Goal: Task Accomplishment & Management: Use online tool/utility

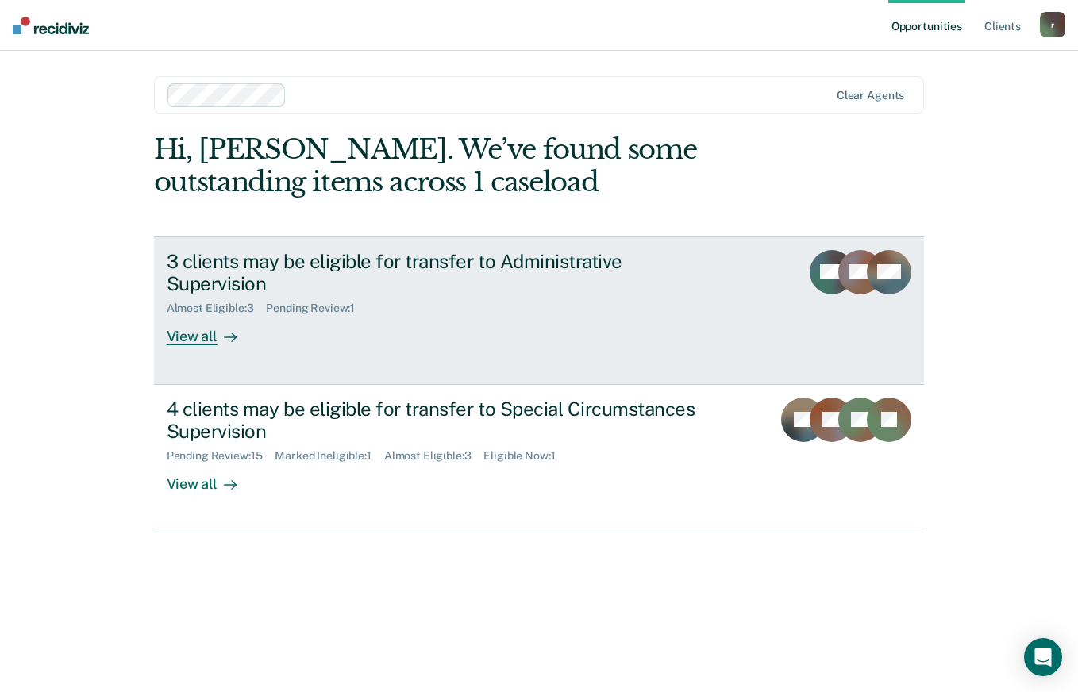
click at [199, 315] on div "View all" at bounding box center [211, 330] width 89 height 31
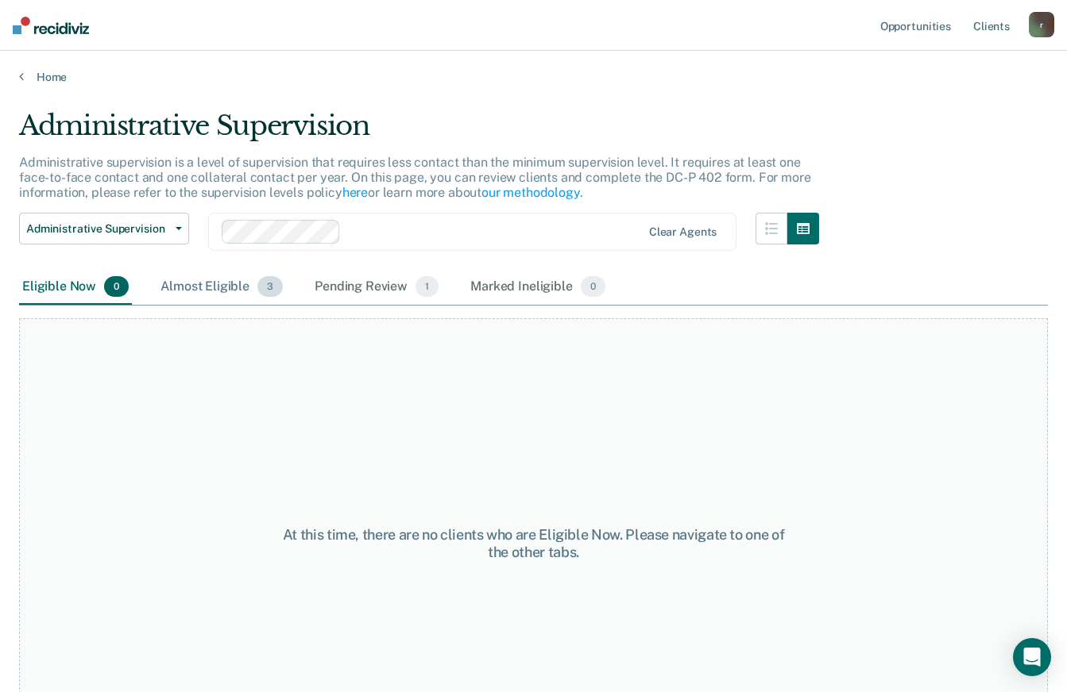
click at [212, 279] on div "Almost Eligible 3" at bounding box center [221, 287] width 129 height 35
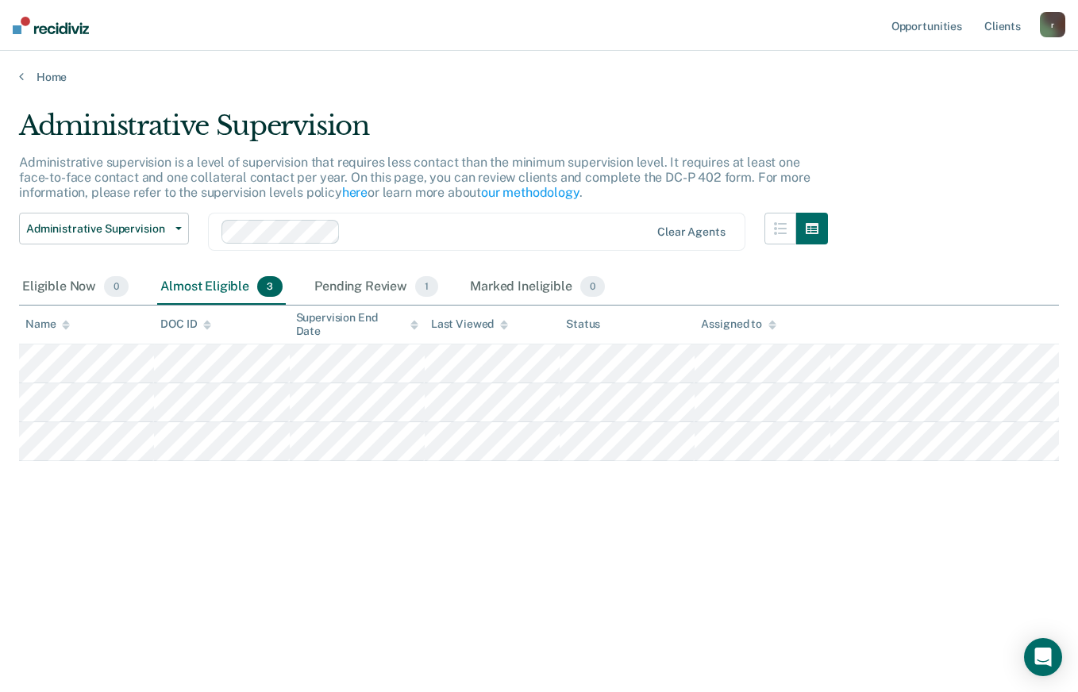
click at [365, 269] on div "Administrative Supervision Administrative Supervision Special Circumstances Sup…" at bounding box center [423, 241] width 809 height 57
click at [364, 275] on div "Pending Review 1" at bounding box center [376, 287] width 130 height 35
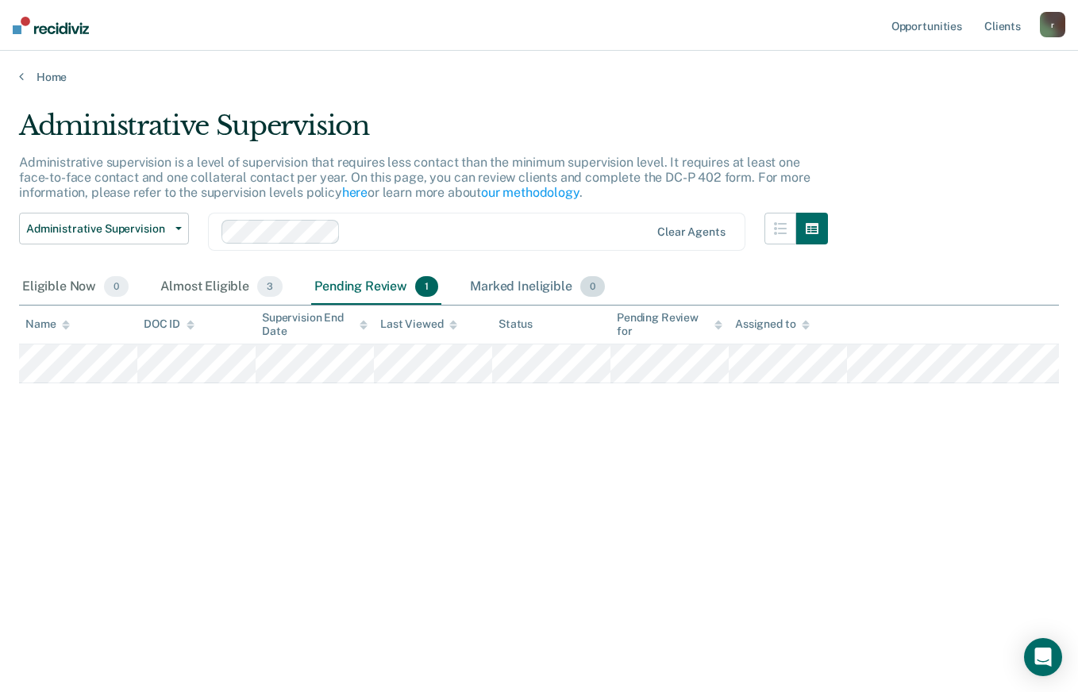
click at [511, 290] on div "Marked Ineligible 0" at bounding box center [537, 287] width 141 height 35
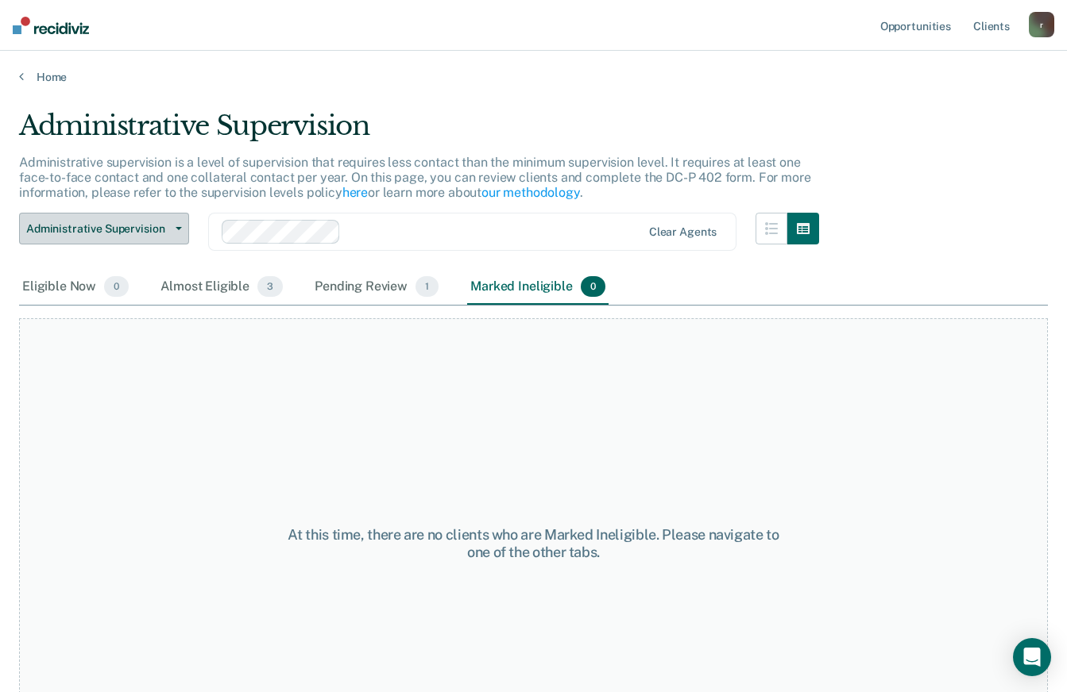
click at [164, 237] on button "Administrative Supervision" at bounding box center [104, 229] width 170 height 32
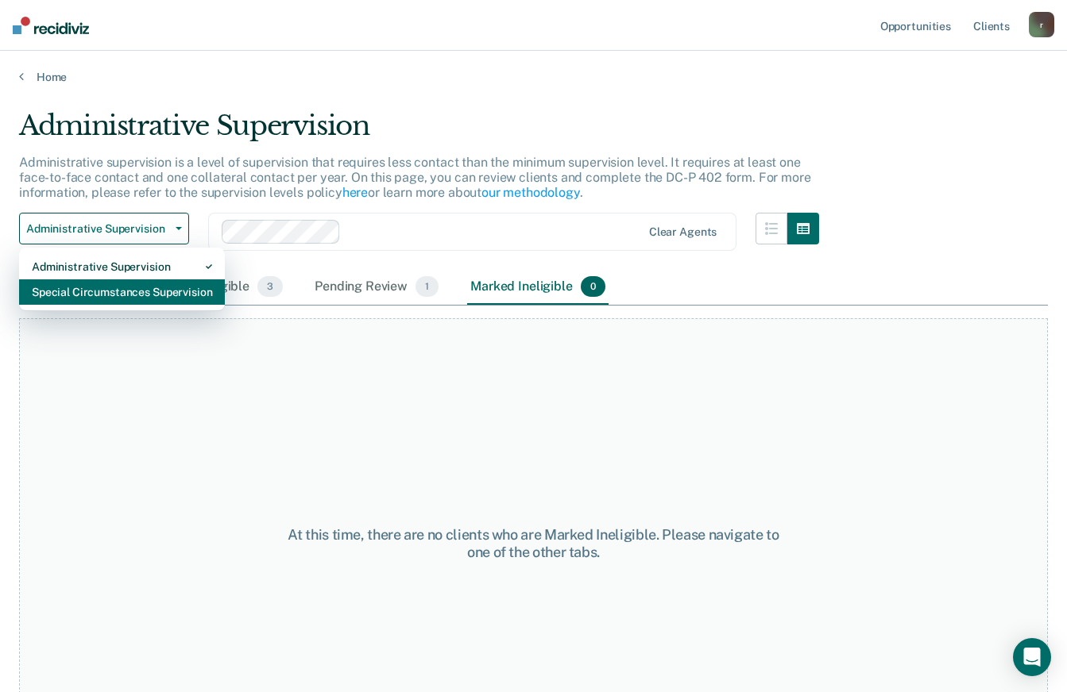
click at [131, 286] on div "Special Circumstances Supervision" at bounding box center [122, 292] width 180 height 25
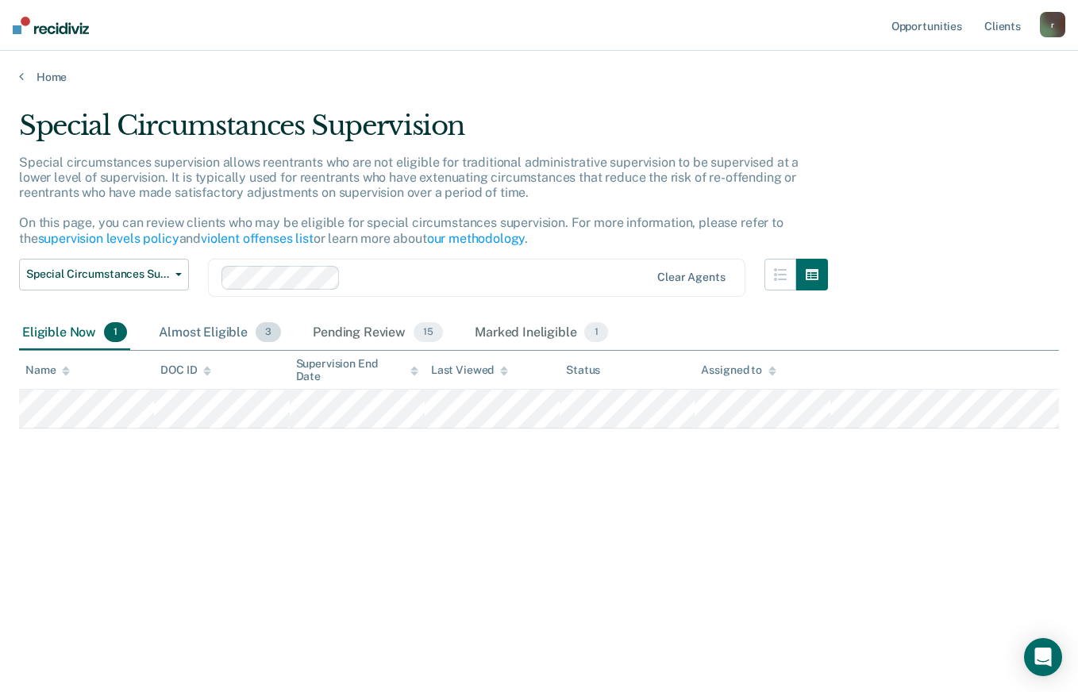
click at [179, 338] on div "Almost Eligible 3" at bounding box center [220, 333] width 129 height 35
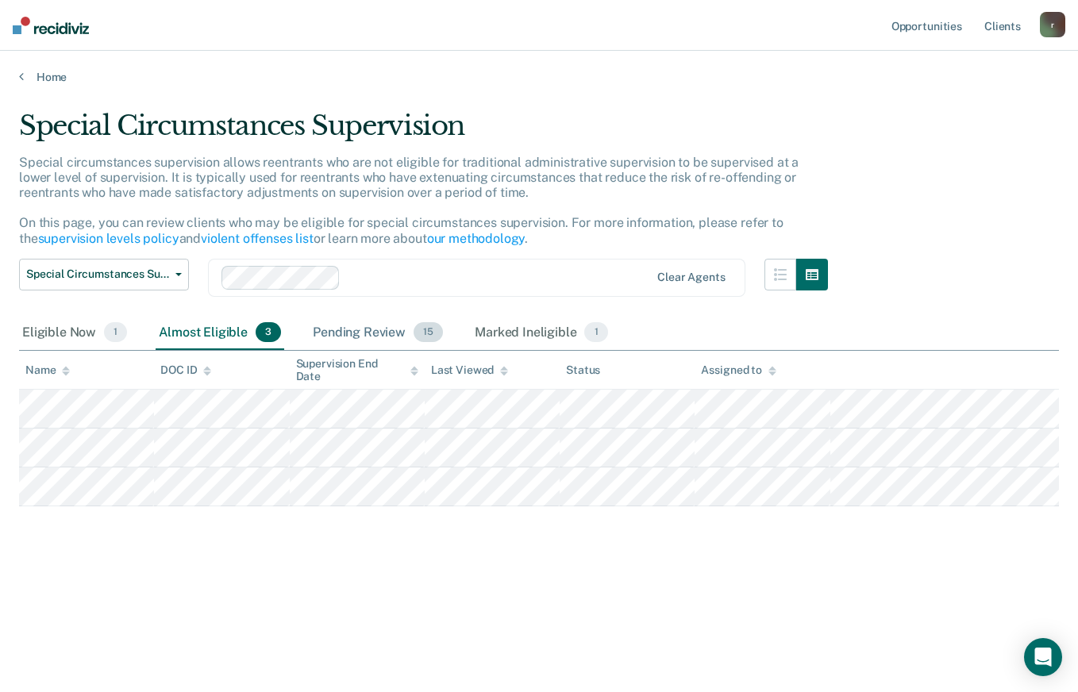
click at [341, 337] on div "Pending Review 15" at bounding box center [378, 333] width 137 height 35
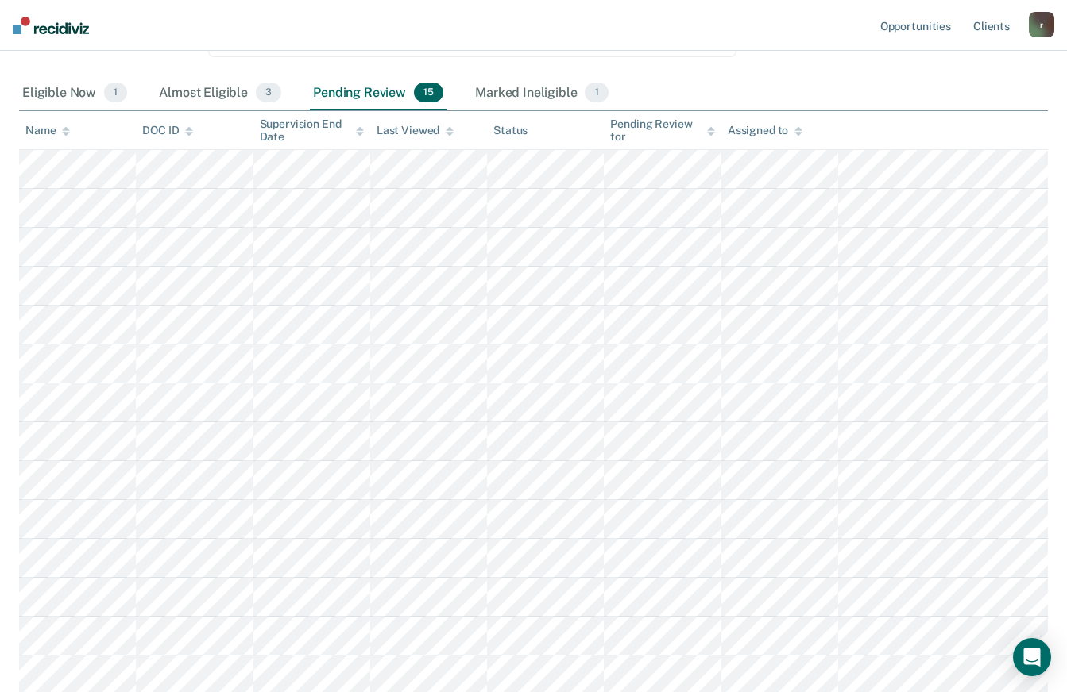
scroll to position [252, 0]
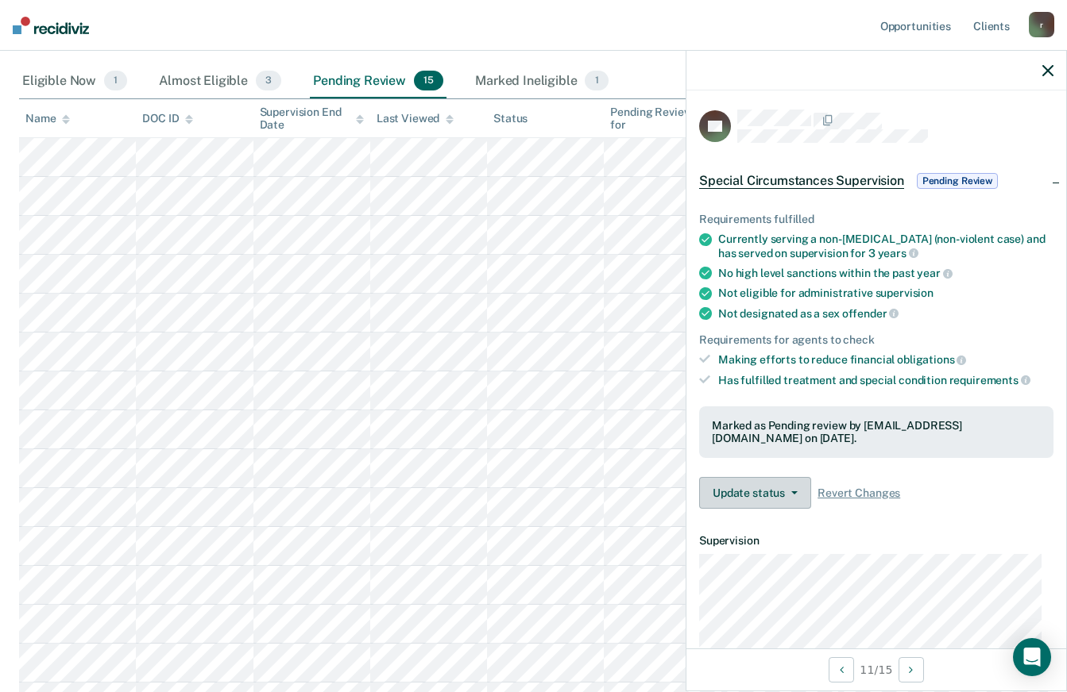
click at [785, 492] on span "button" at bounding box center [791, 493] width 13 height 3
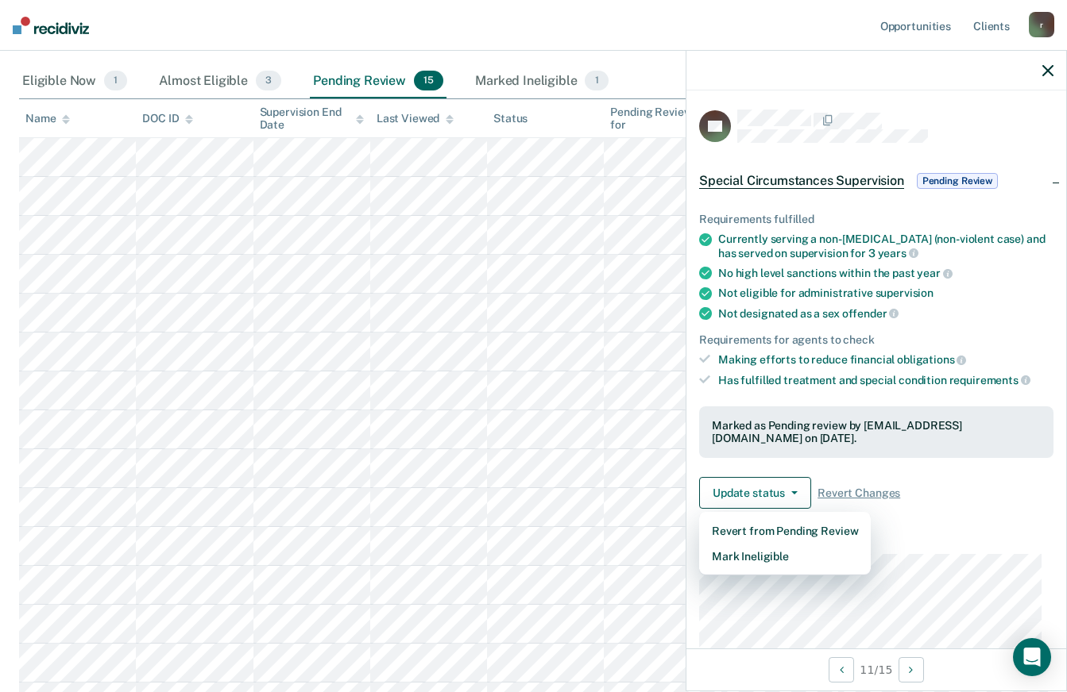
click at [928, 518] on div "Requirements fulfilled Currently serving a non-[MEDICAL_DATA] (non-violent case…" at bounding box center [876, 354] width 380 height 334
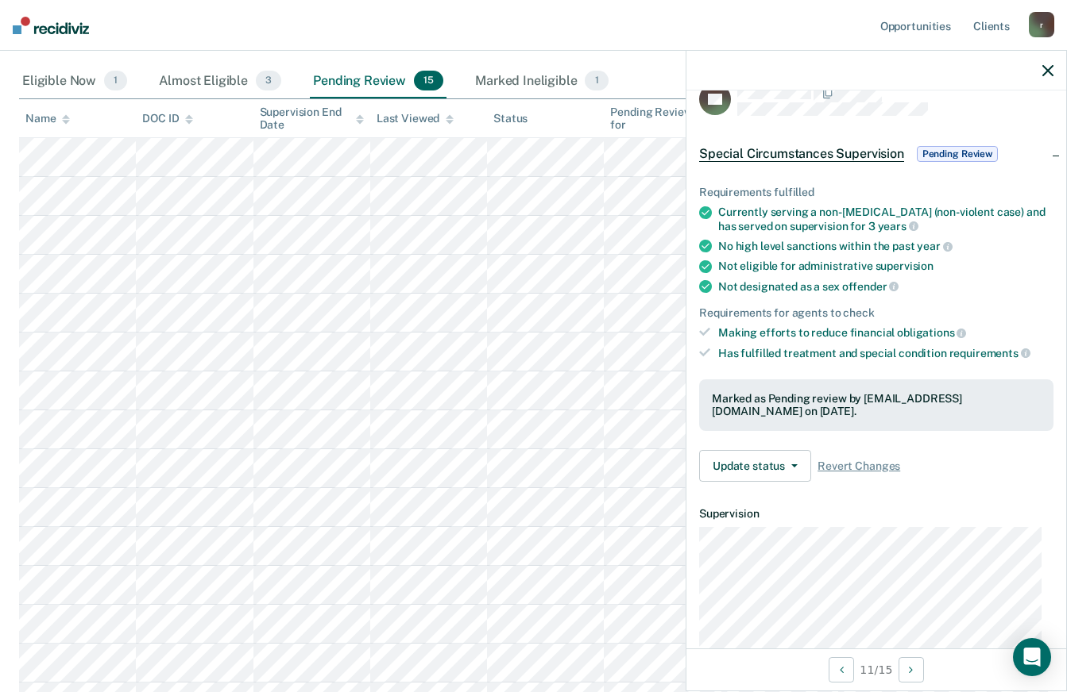
scroll to position [56, 0]
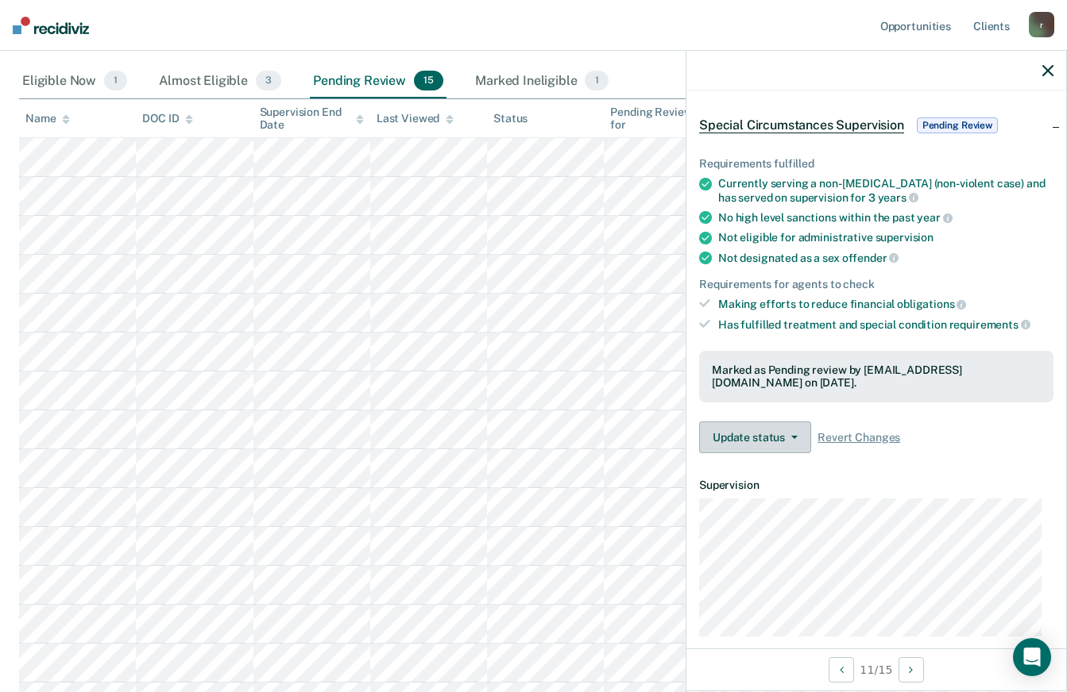
click at [785, 436] on span "button" at bounding box center [791, 437] width 13 height 3
click at [972, 469] on article "EB Special Circumstances Supervision Pending Review Requirements fulfilled Curr…" at bounding box center [876, 428] width 354 height 748
click at [781, 434] on button "Update status" at bounding box center [755, 438] width 112 height 32
